Goal: Information Seeking & Learning: Check status

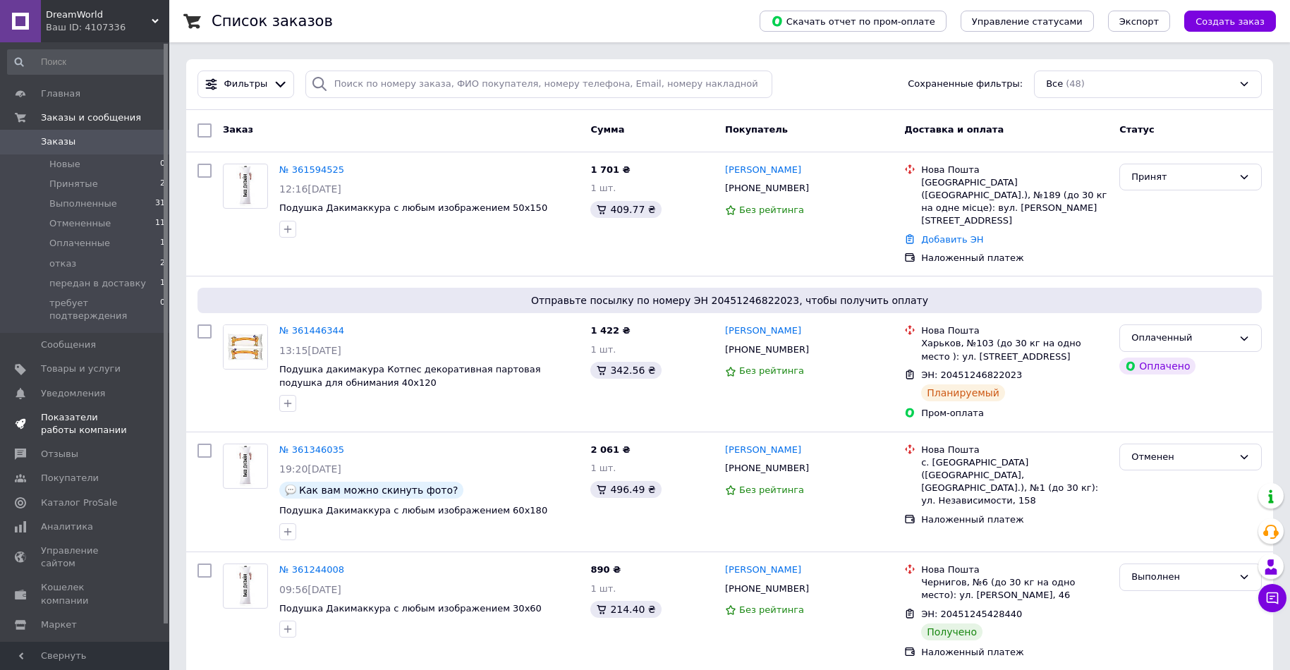
click at [76, 416] on span "Показатели работы компании" at bounding box center [86, 423] width 90 height 25
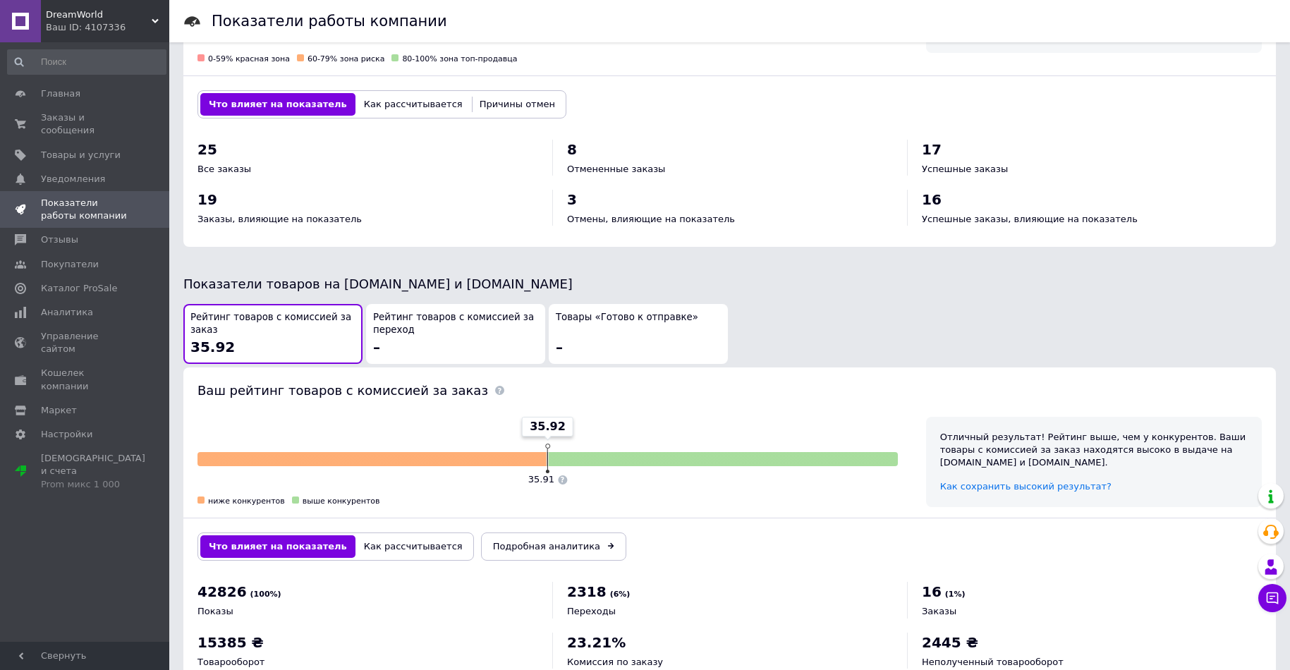
scroll to position [567, 0]
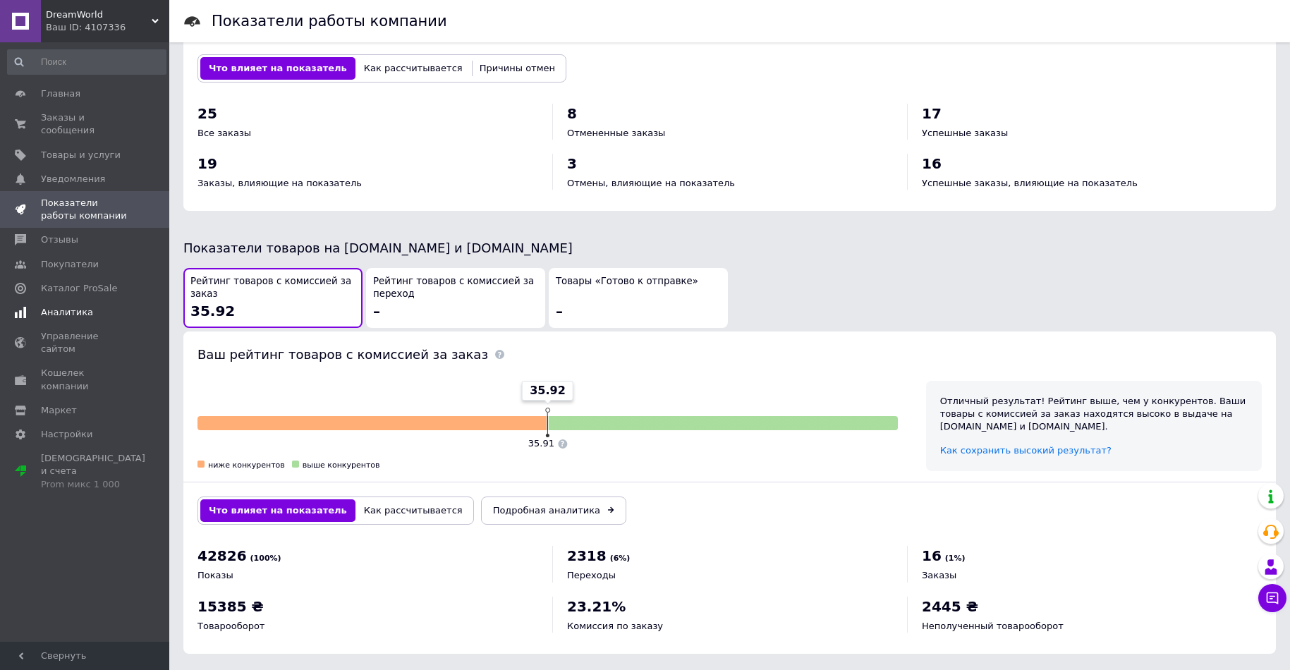
drag, startPoint x: 71, startPoint y: 296, endPoint x: 80, endPoint y: 300, distance: 9.5
click at [71, 306] on span "Аналитика" at bounding box center [67, 312] width 52 height 13
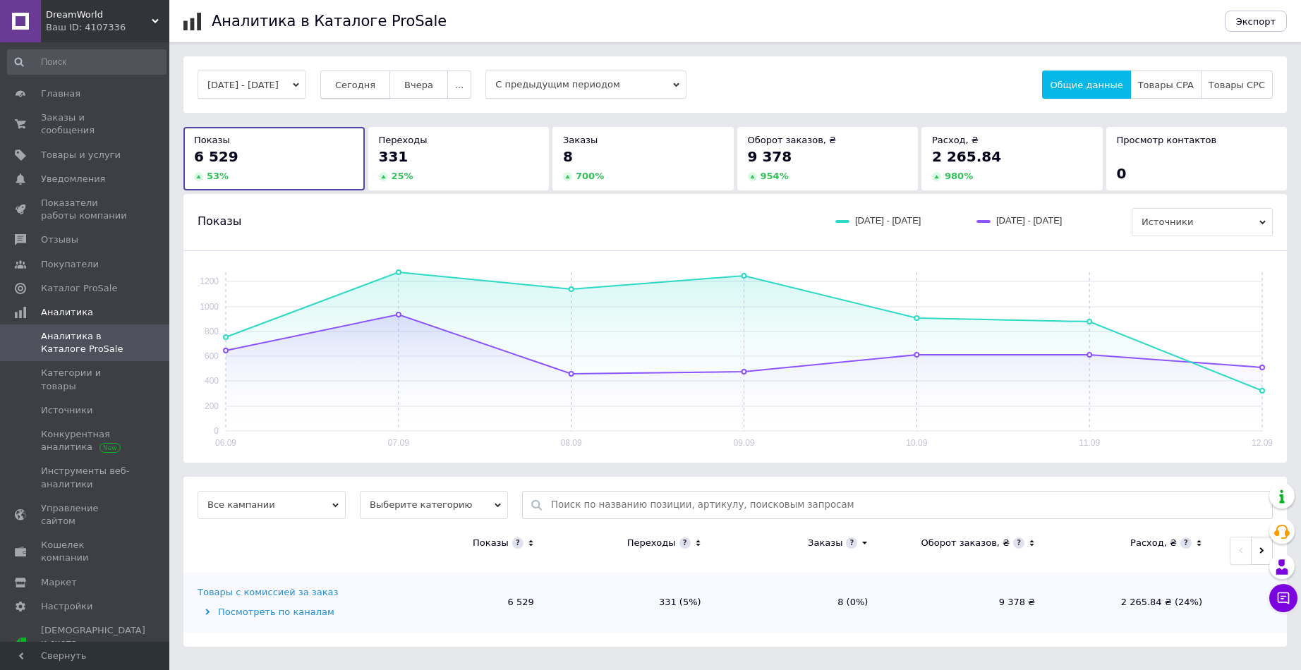
click at [390, 94] on button "Сегодня" at bounding box center [355, 85] width 70 height 28
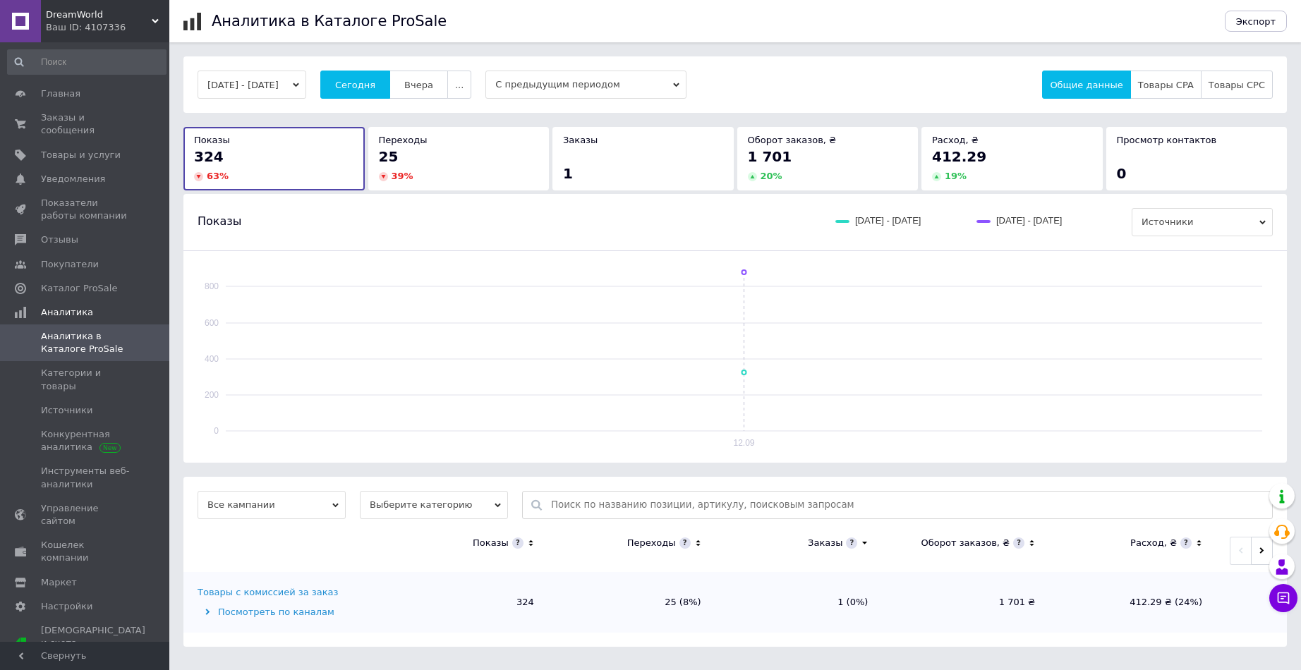
click at [207, 615] on icon at bounding box center [207, 612] width 4 height 6
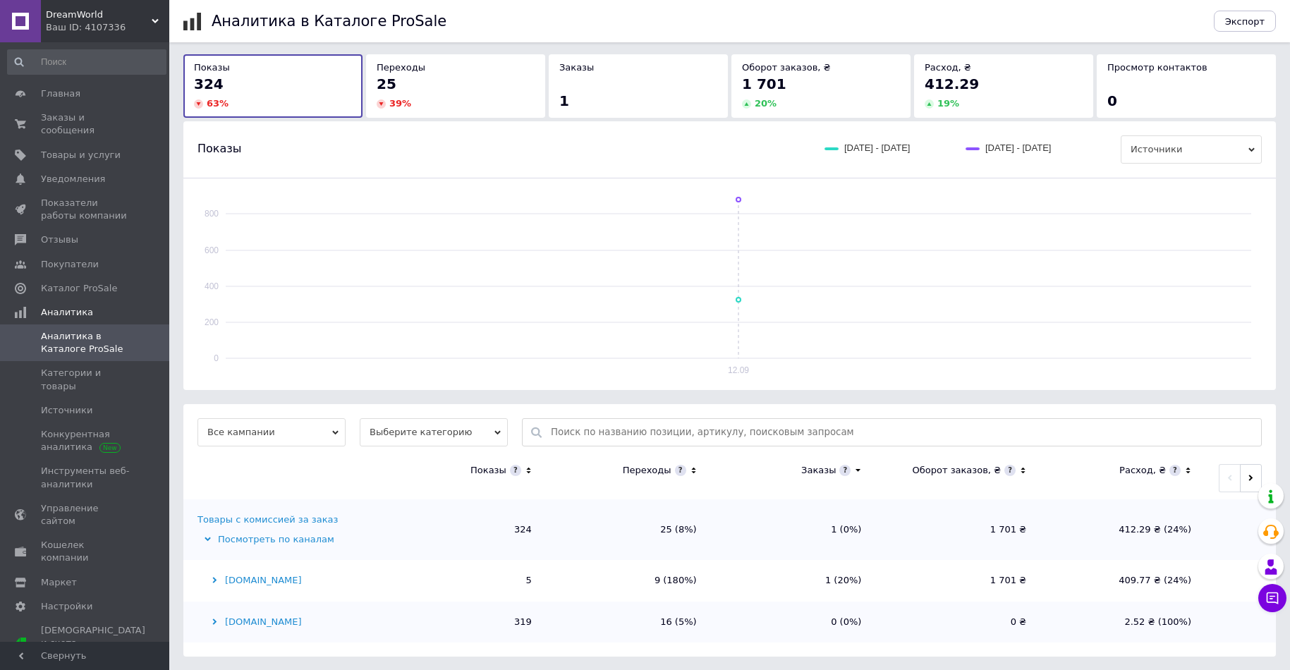
scroll to position [73, 0]
click at [214, 583] on div "[DOMAIN_NAME]" at bounding box center [287, 579] width 180 height 13
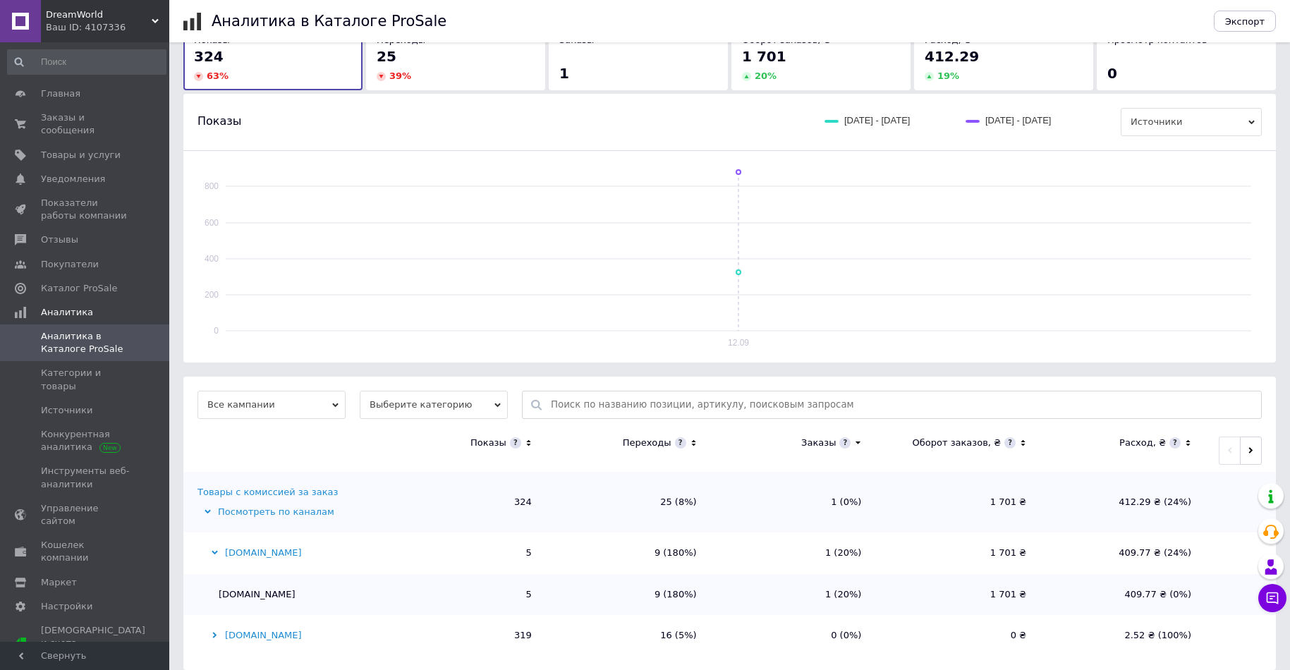
scroll to position [114, 0]
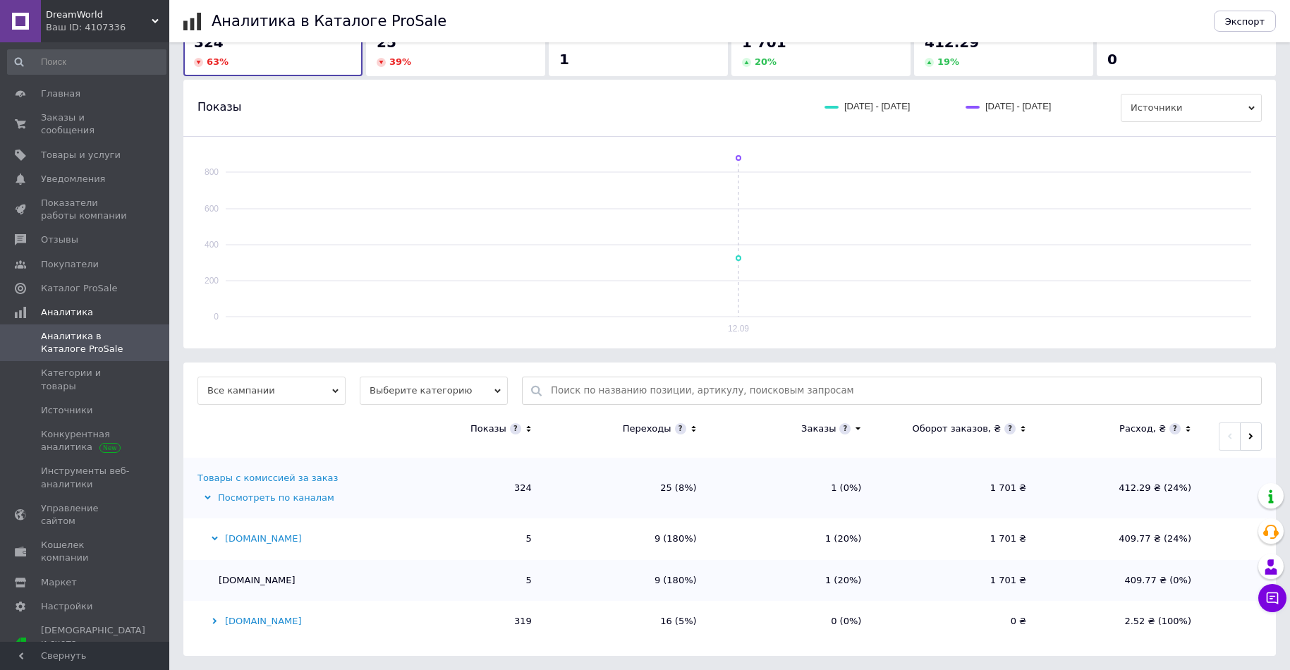
click at [218, 623] on div "[DOMAIN_NAME]" at bounding box center [287, 621] width 180 height 13
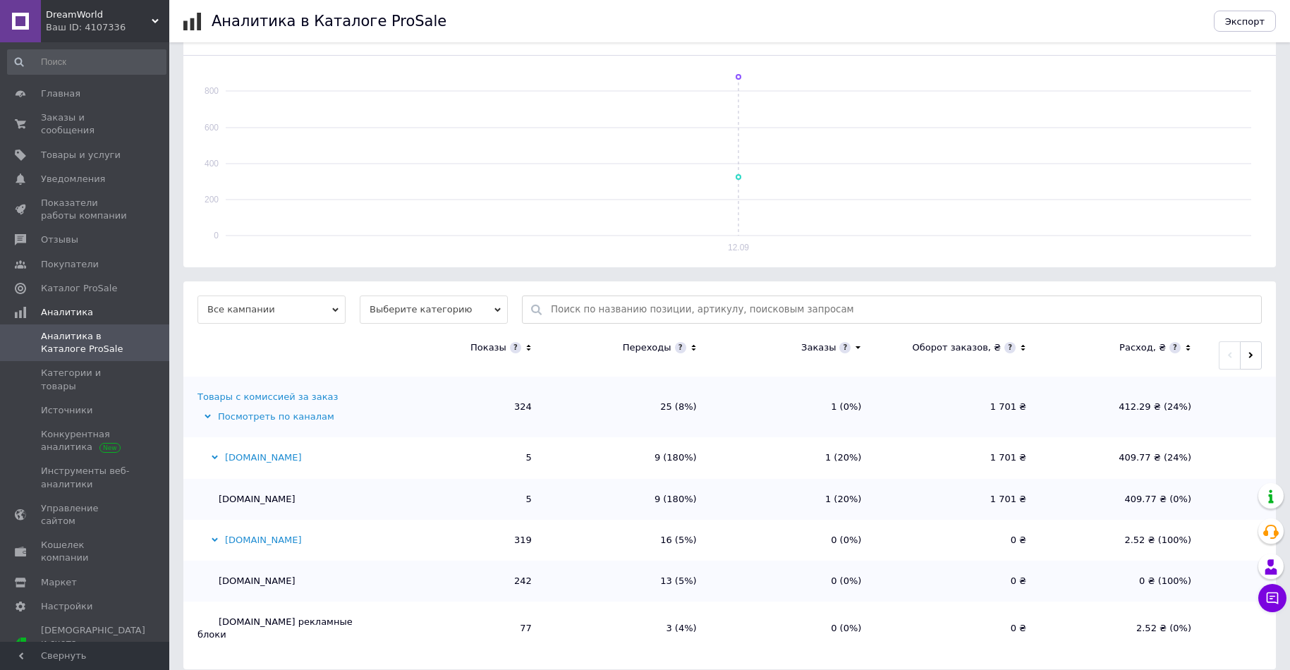
scroll to position [196, 0]
click at [85, 404] on span "Источники" at bounding box center [66, 410] width 51 height 13
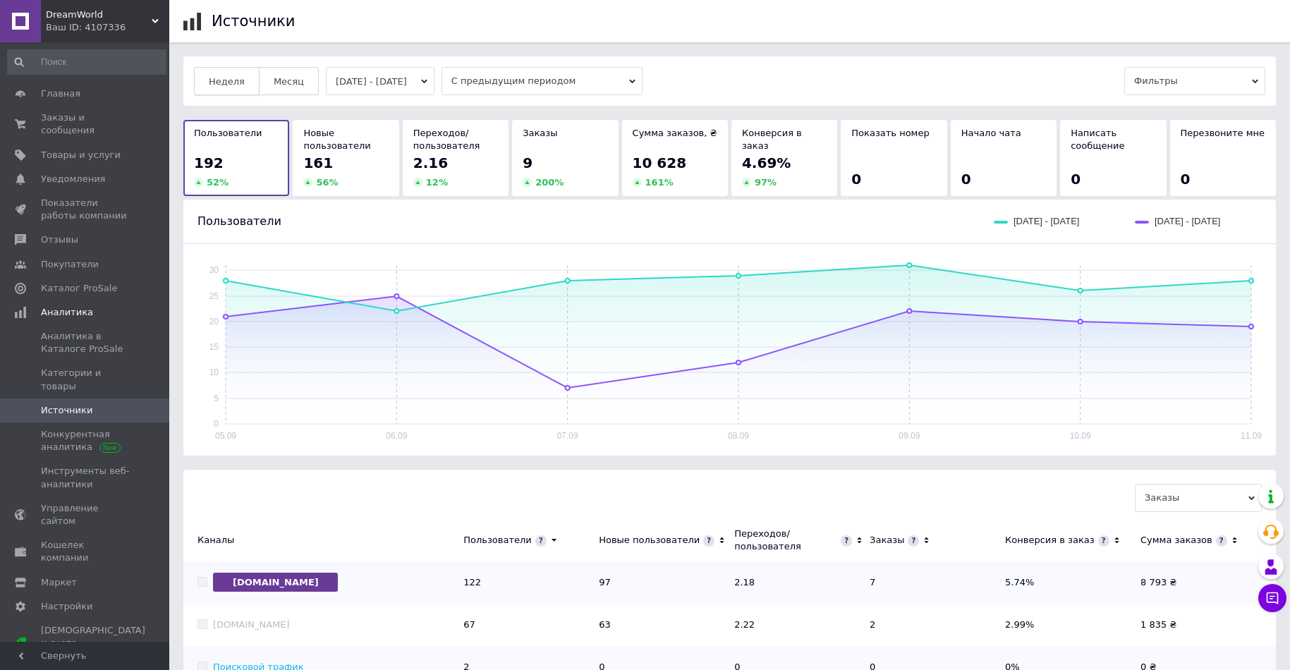
click at [231, 82] on span "Неделя" at bounding box center [227, 81] width 36 height 11
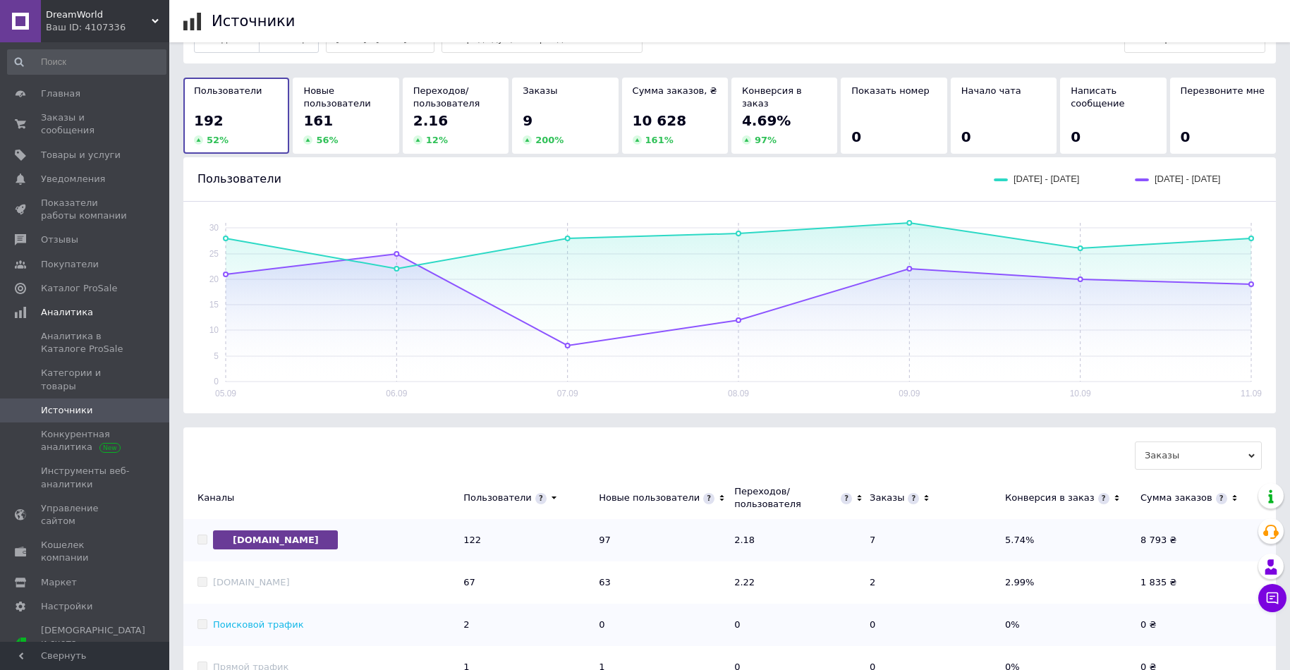
scroll to position [89, 0]
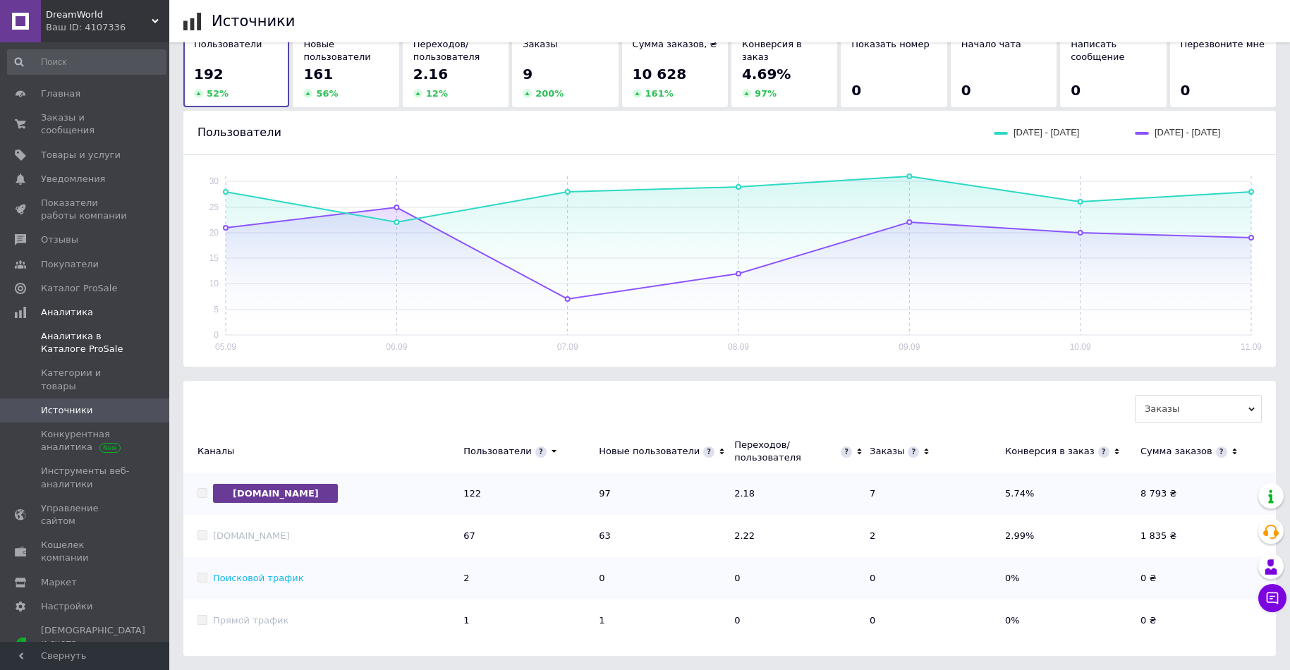
click at [63, 340] on span "Аналитика в Каталоге ProSale" at bounding box center [86, 342] width 90 height 25
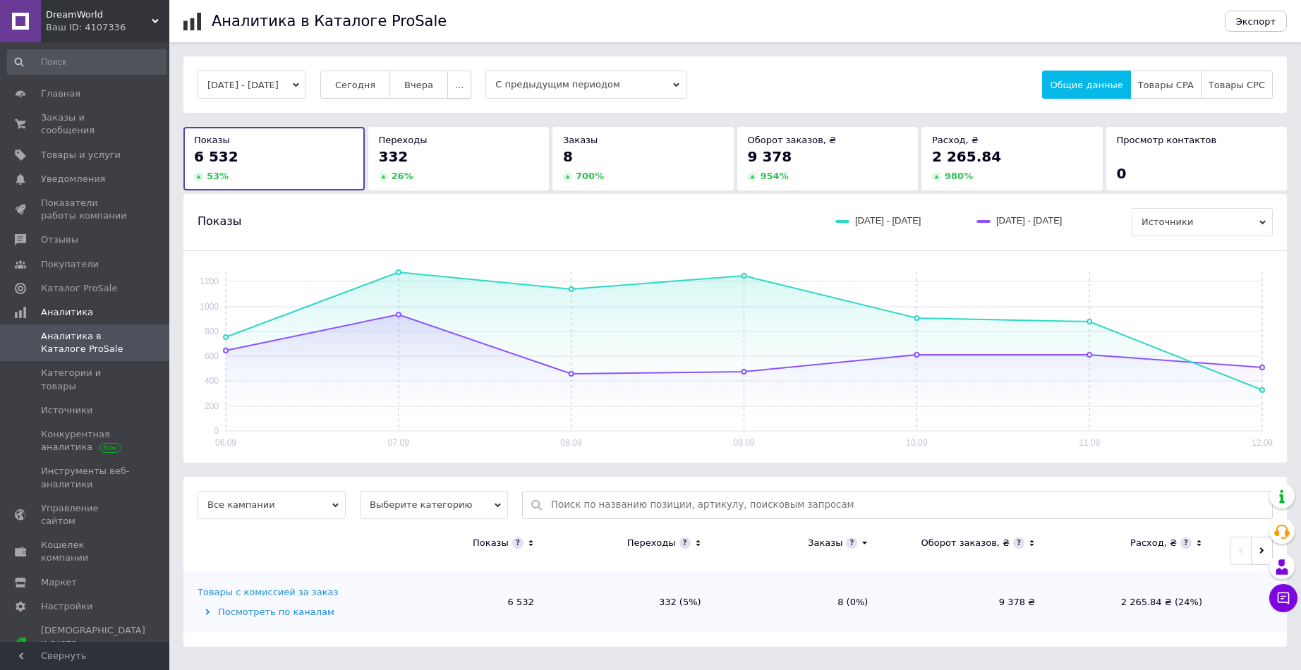
click at [469, 94] on button "..." at bounding box center [459, 85] width 24 height 28
click at [445, 116] on span "Месяц" at bounding box center [430, 112] width 30 height 11
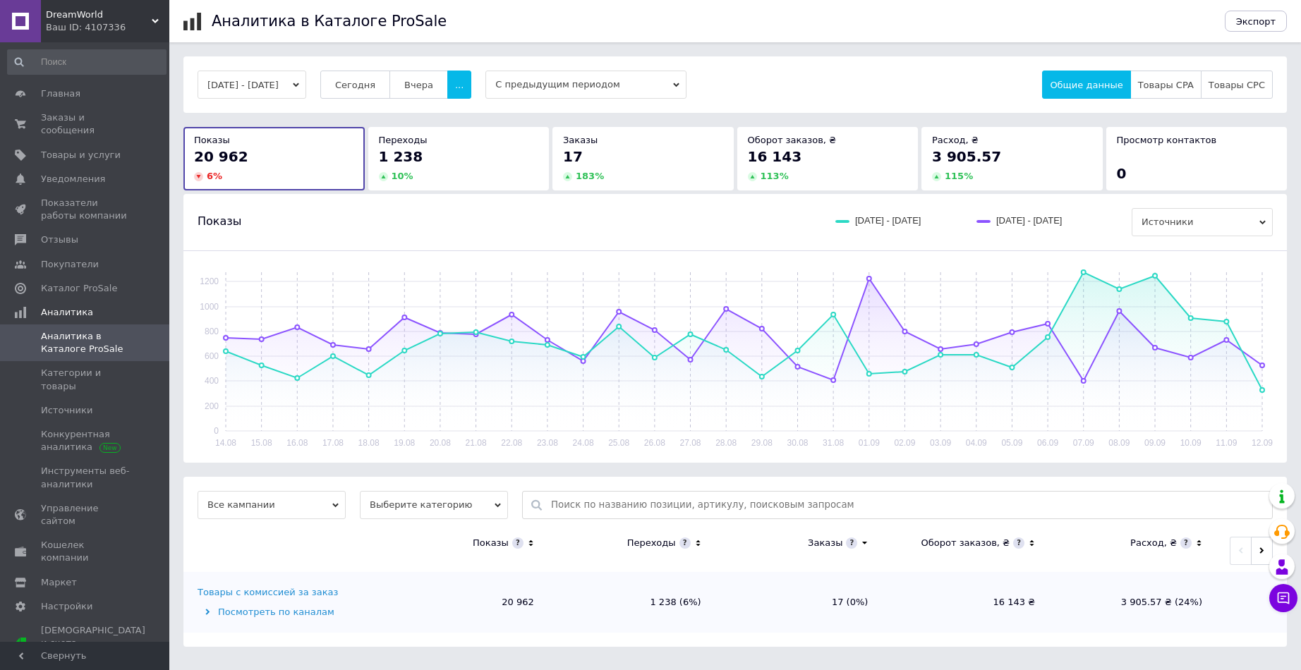
click at [216, 603] on td "Товары с комиссией за заказ Посмотреть по каналам" at bounding box center [281, 602] width 197 height 61
click at [209, 611] on icon at bounding box center [208, 612] width 6 height 6
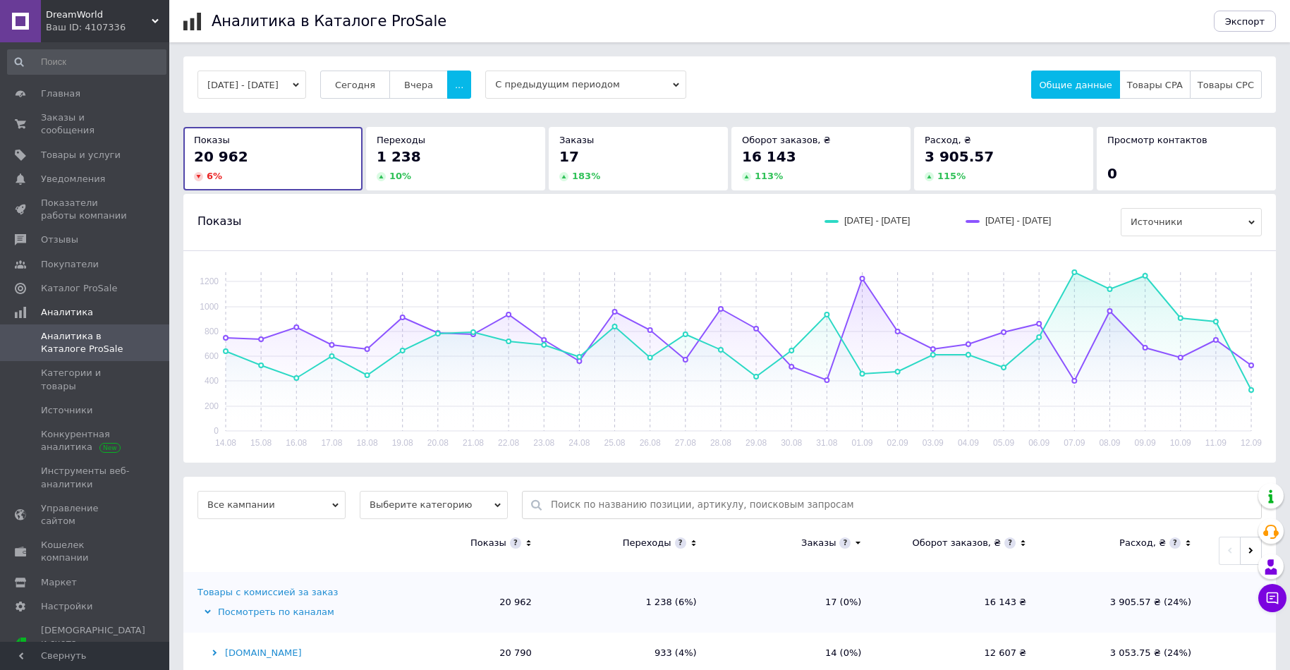
scroll to position [73, 0]
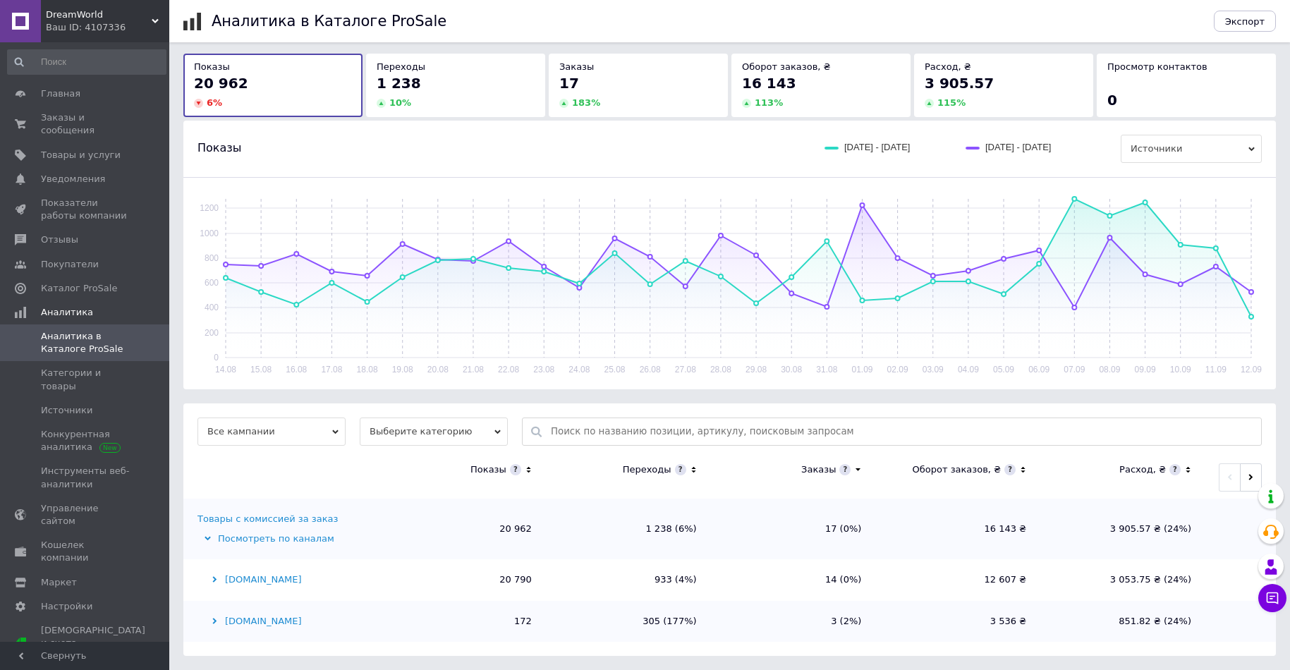
click at [217, 582] on icon at bounding box center [215, 579] width 6 height 6
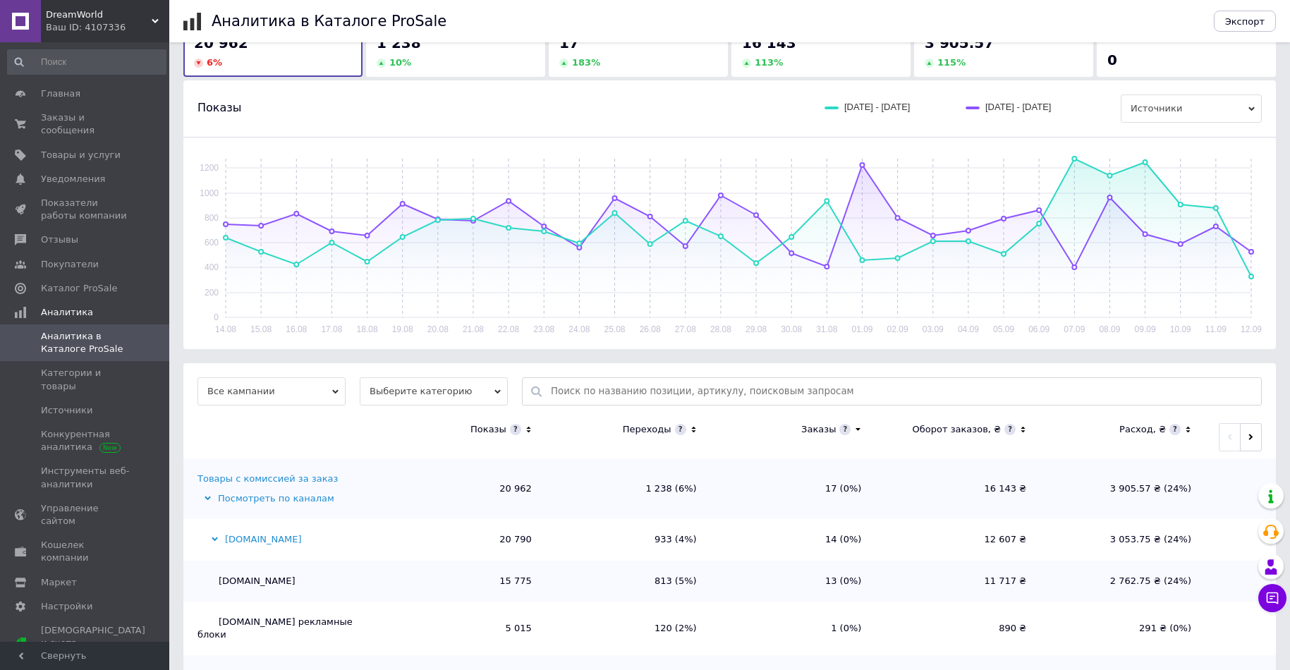
scroll to position [155, 0]
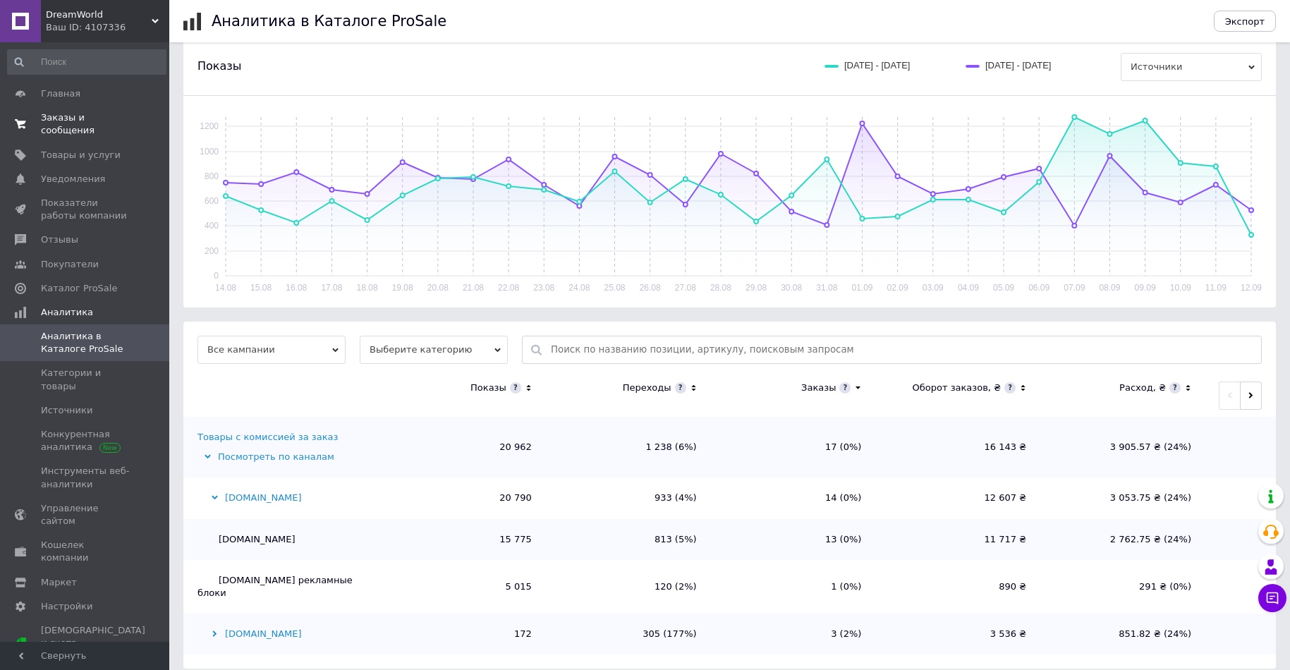
click at [104, 122] on span "Заказы и сообщения" at bounding box center [86, 123] width 90 height 25
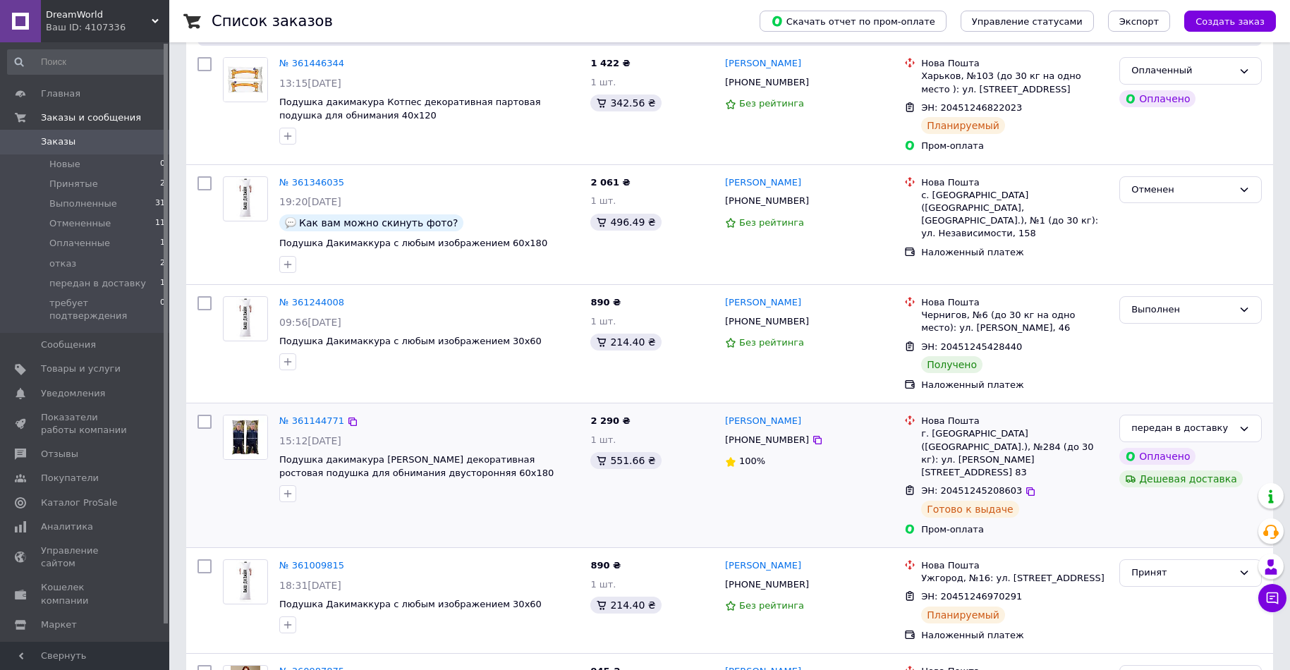
scroll to position [282, 0]
